Goal: Transaction & Acquisition: Purchase product/service

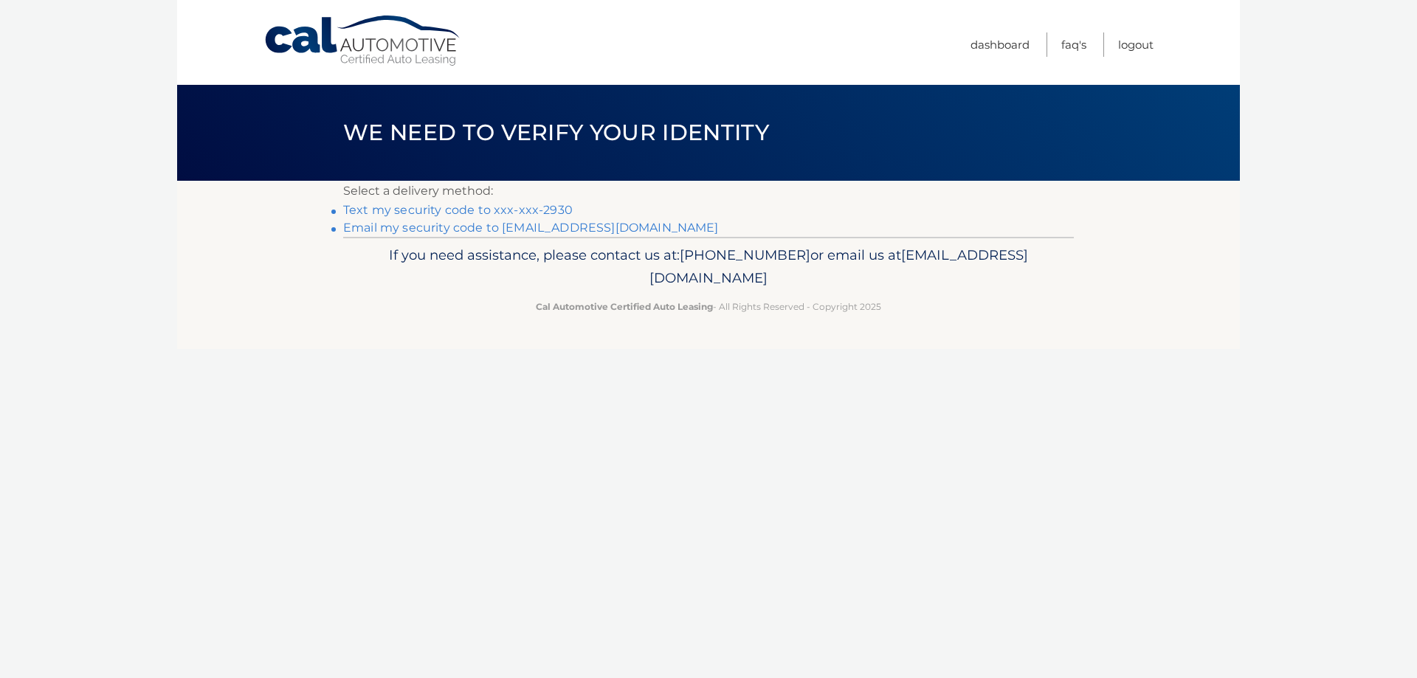
click at [578, 227] on link "Email my security code to k********@verizon.net" at bounding box center [531, 228] width 376 height 14
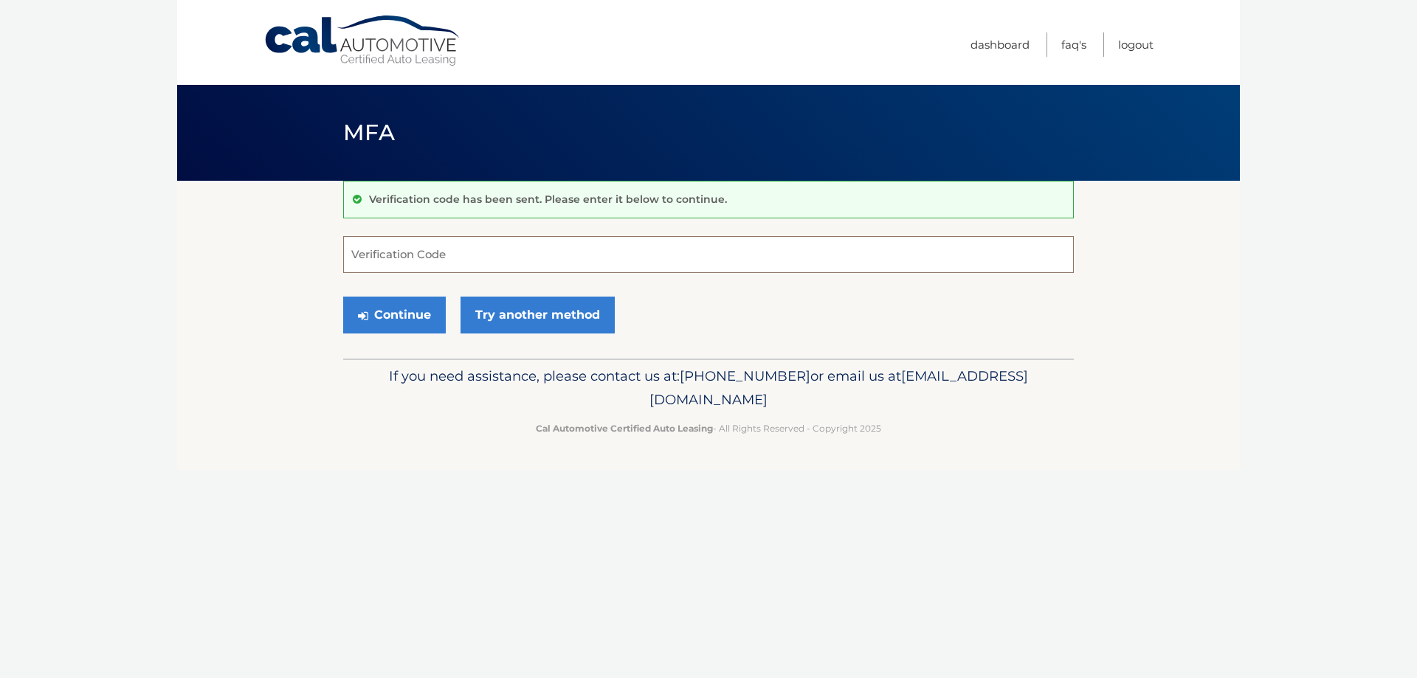
click at [479, 258] on input "Verification Code" at bounding box center [708, 254] width 730 height 37
type input "969076"
click at [408, 314] on button "Continue" at bounding box center [394, 315] width 103 height 37
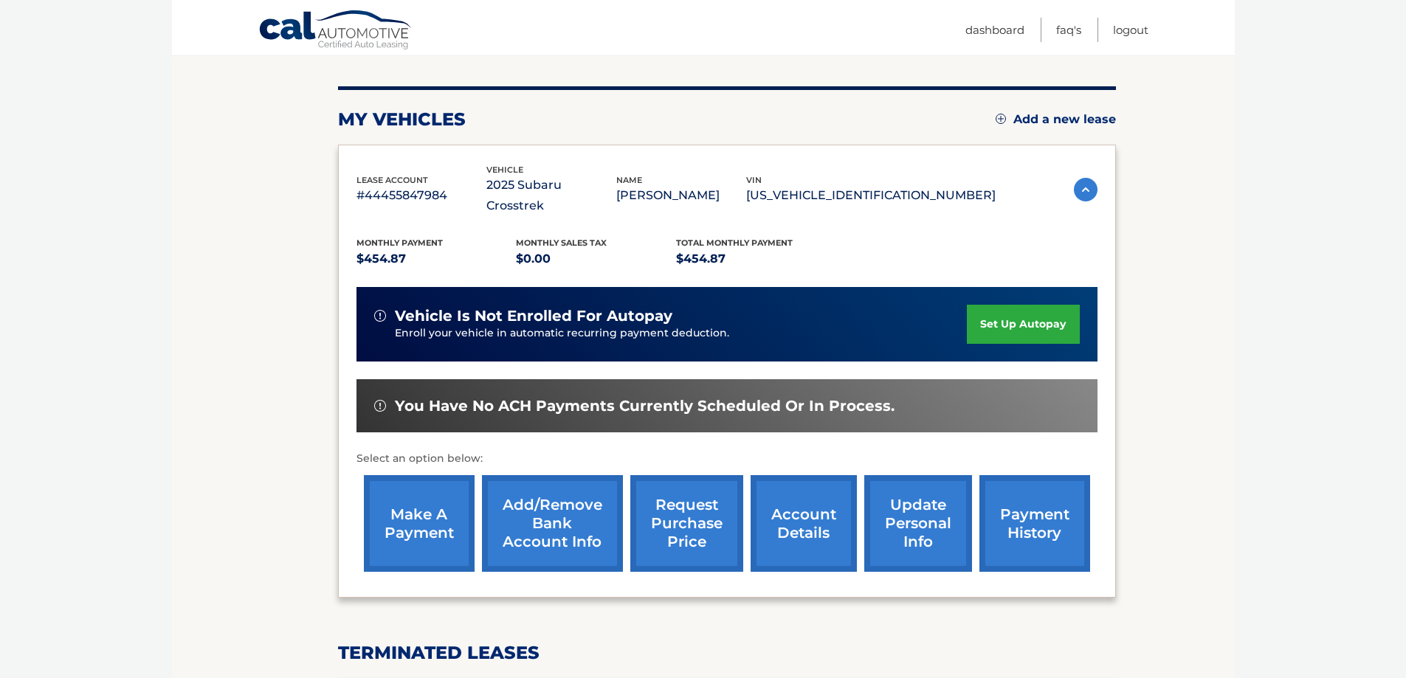
scroll to position [221, 0]
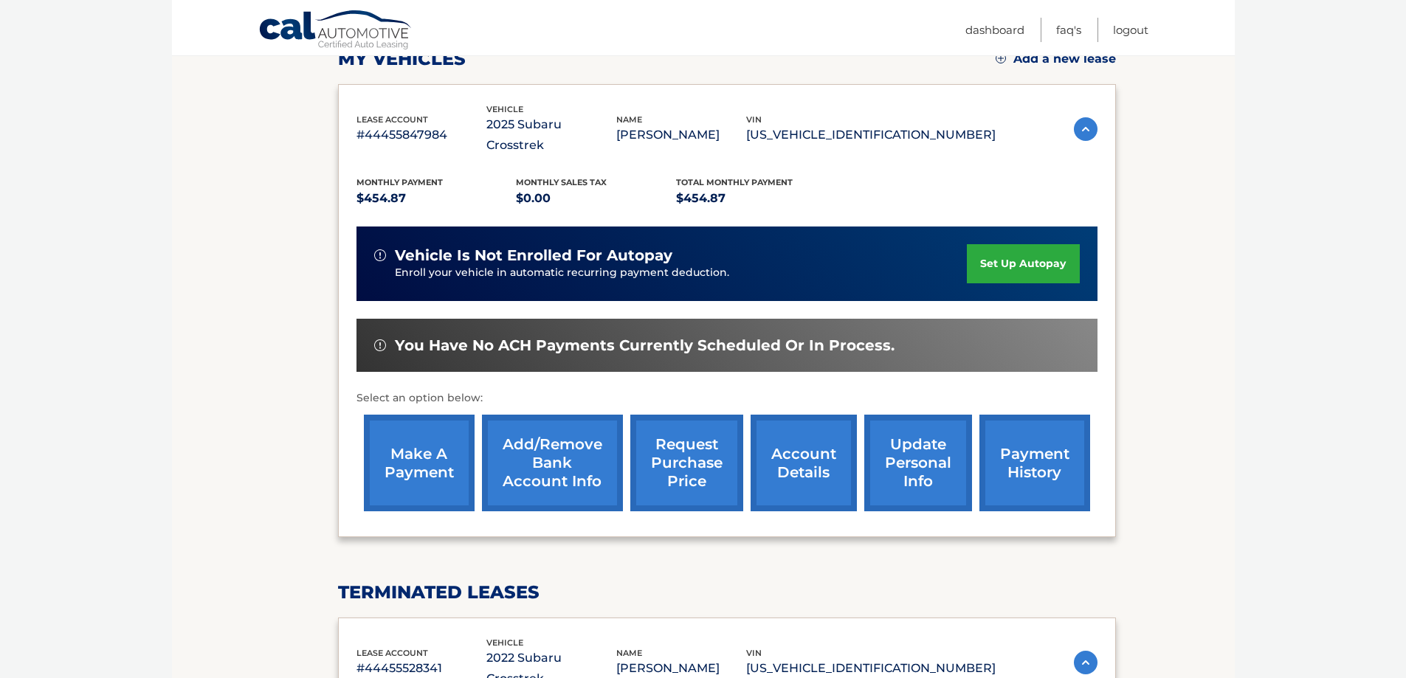
click at [433, 443] on link "make a payment" at bounding box center [419, 463] width 111 height 97
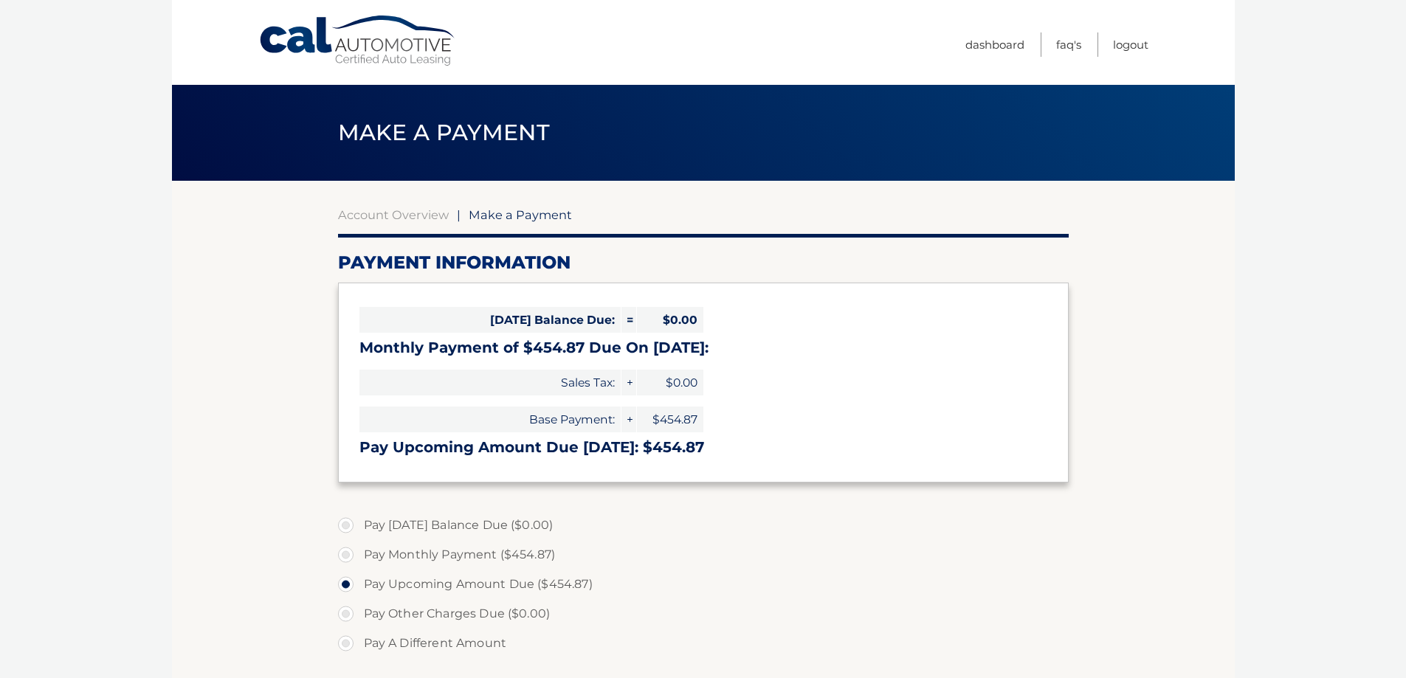
select select "OWRmMjk4ZGMtMjI1Ny00ZDk4LTgzZGQtNjcwZDZhMzg4NmUy"
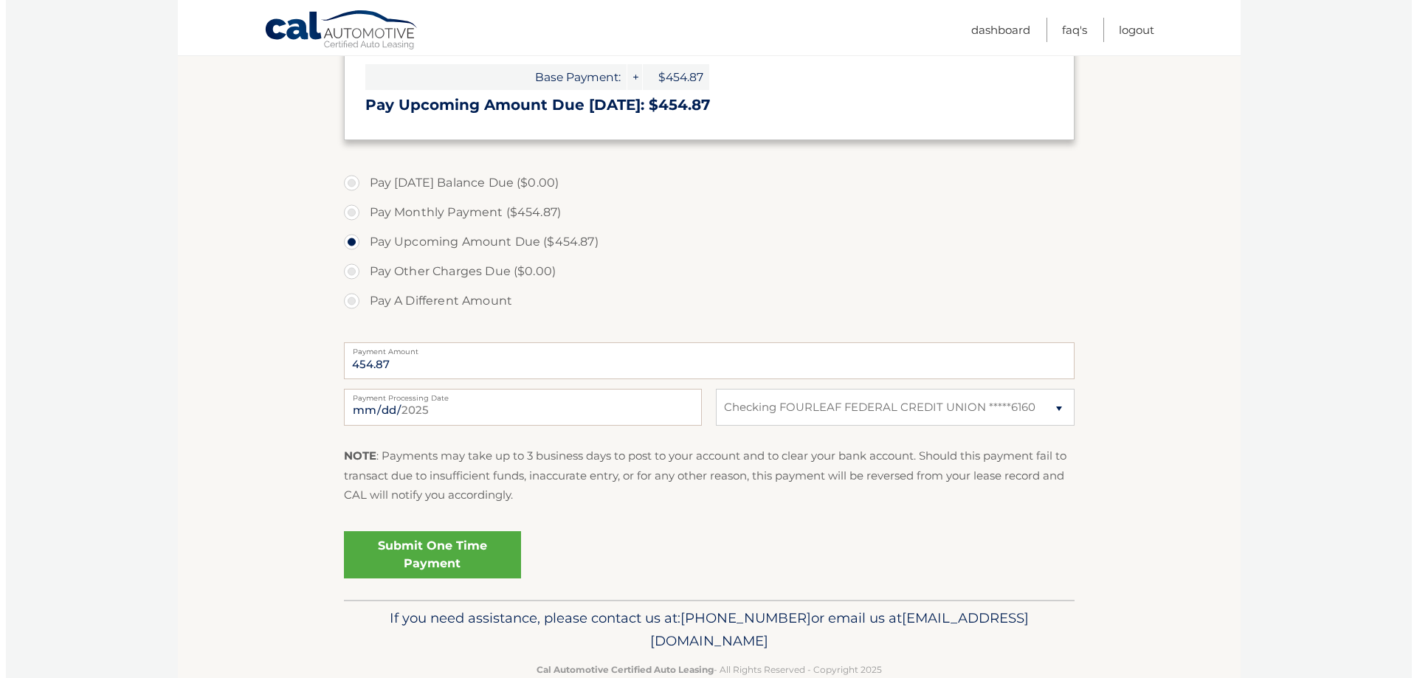
scroll to position [369, 0]
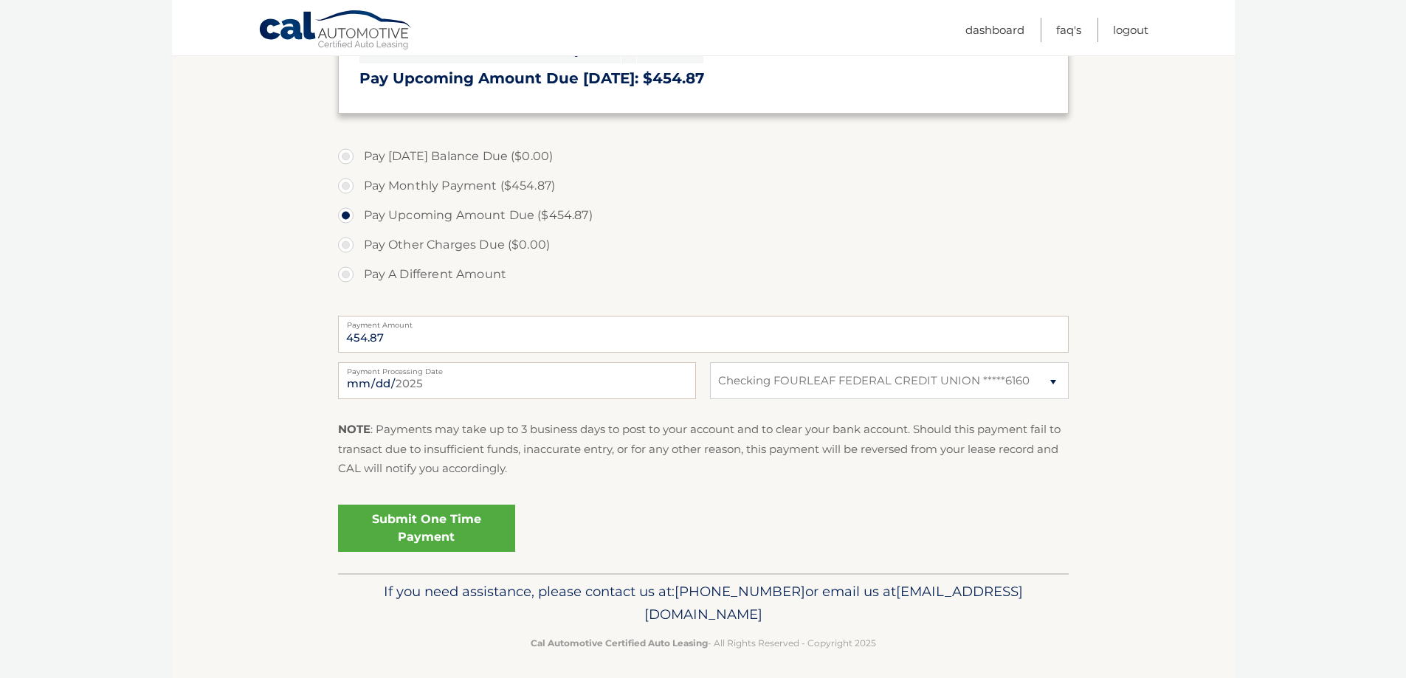
click at [443, 536] on link "Submit One Time Payment" at bounding box center [426, 528] width 177 height 47
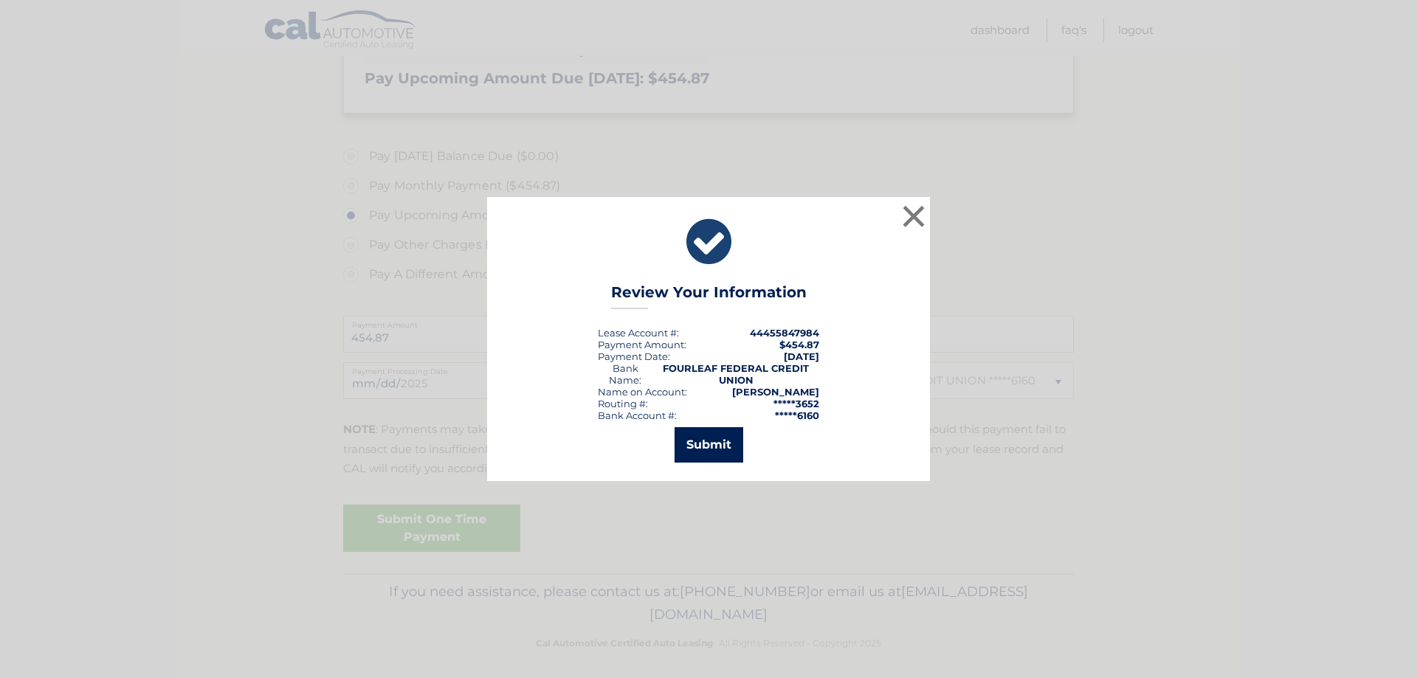
click at [722, 449] on button "Submit" at bounding box center [708, 444] width 69 height 35
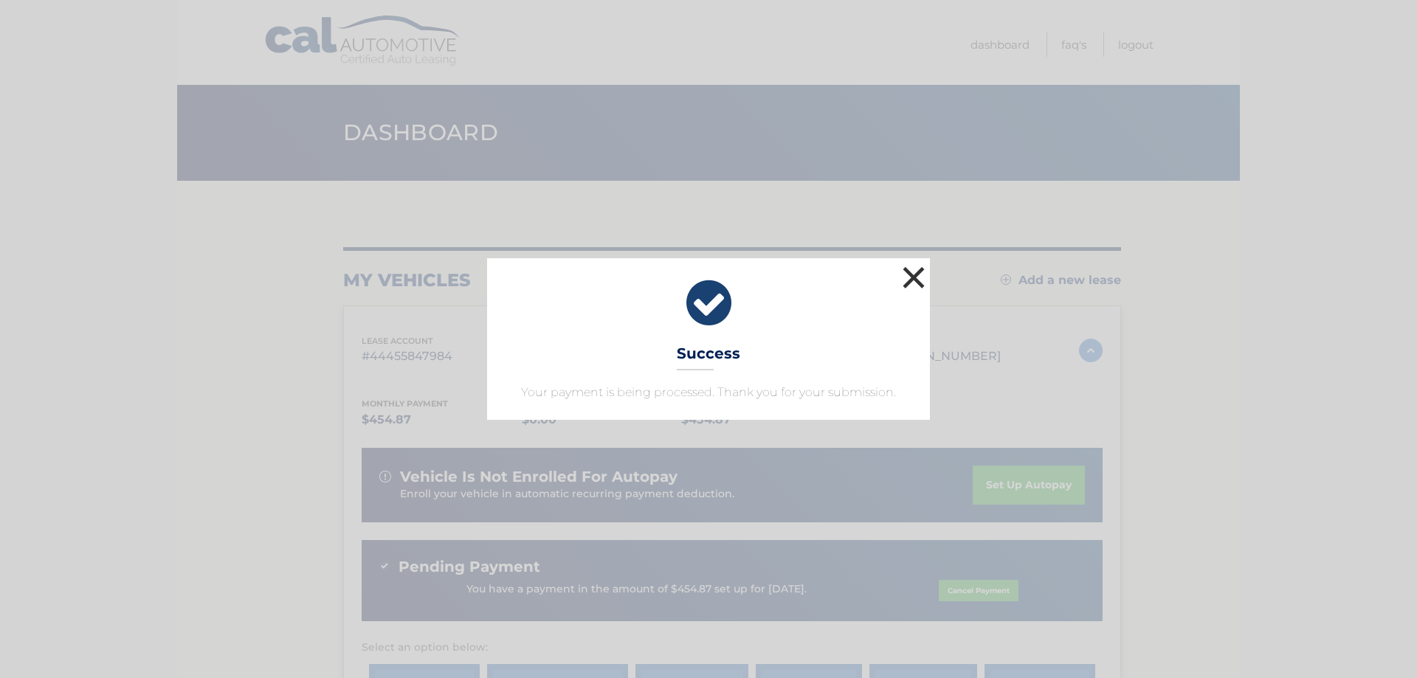
click at [913, 276] on button "×" at bounding box center [914, 278] width 30 height 30
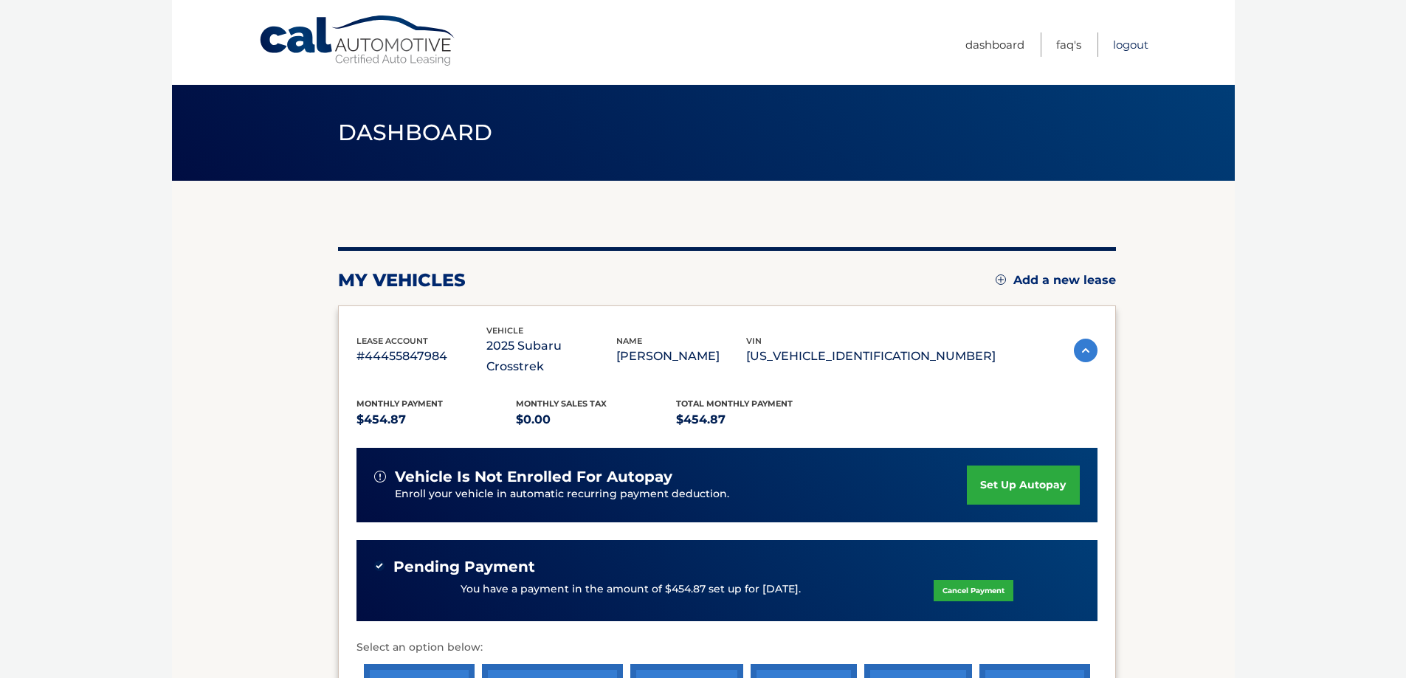
click at [1133, 44] on link "Logout" at bounding box center [1130, 44] width 35 height 24
